Goal: Navigation & Orientation: Find specific page/section

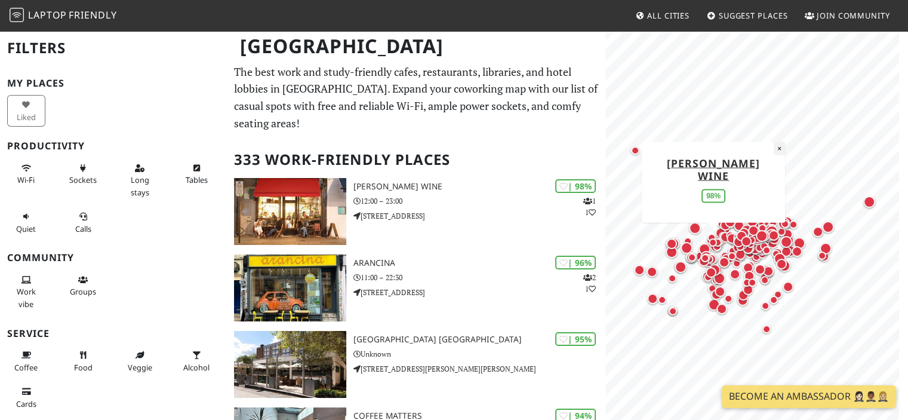
click at [773, 155] on button "×" at bounding box center [778, 147] width 11 height 13
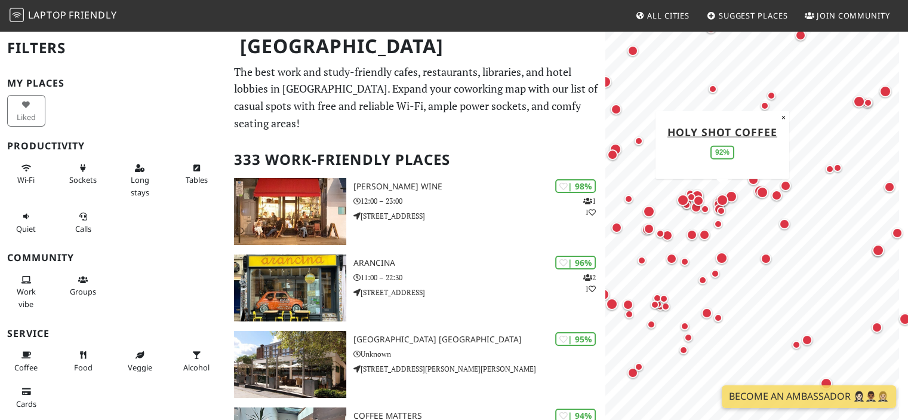
click at [725, 196] on div "Map marker" at bounding box center [722, 200] width 12 height 12
click at [752, 194] on div "Map marker" at bounding box center [759, 191] width 17 height 17
